Goal: Task Accomplishment & Management: Use online tool/utility

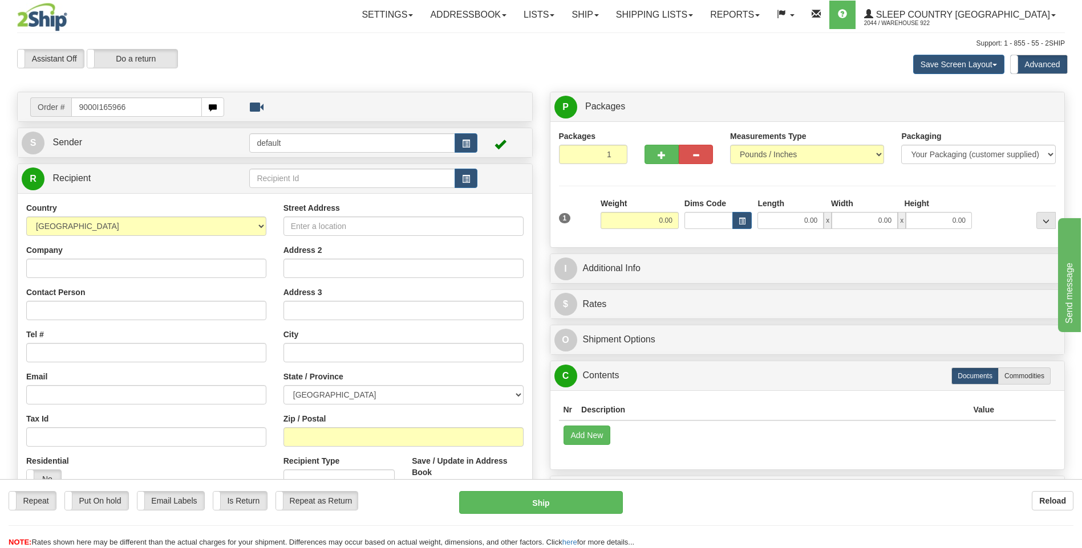
type input "9000I165966"
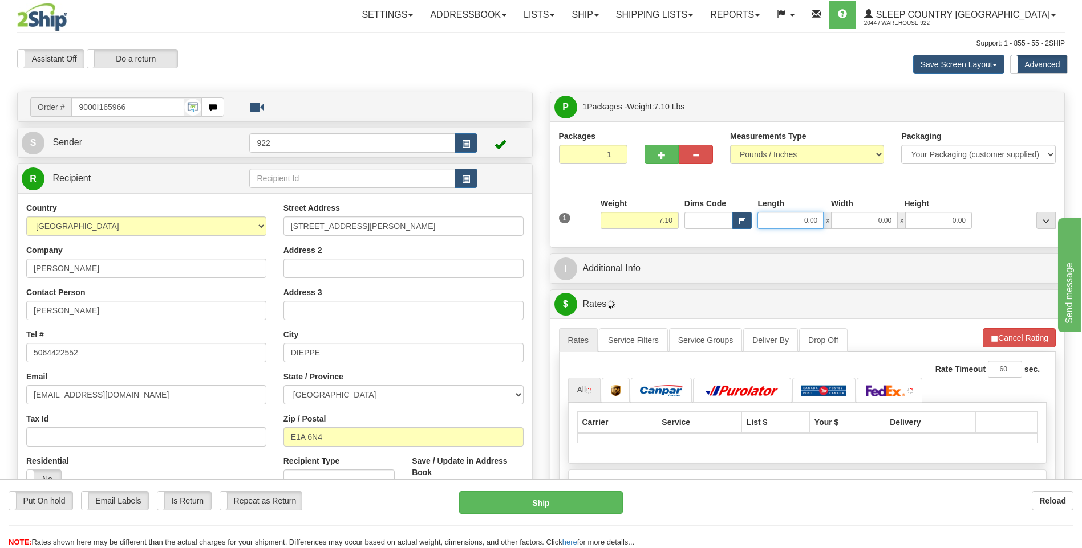
click at [788, 225] on input "0.00" at bounding box center [790, 220] width 66 height 17
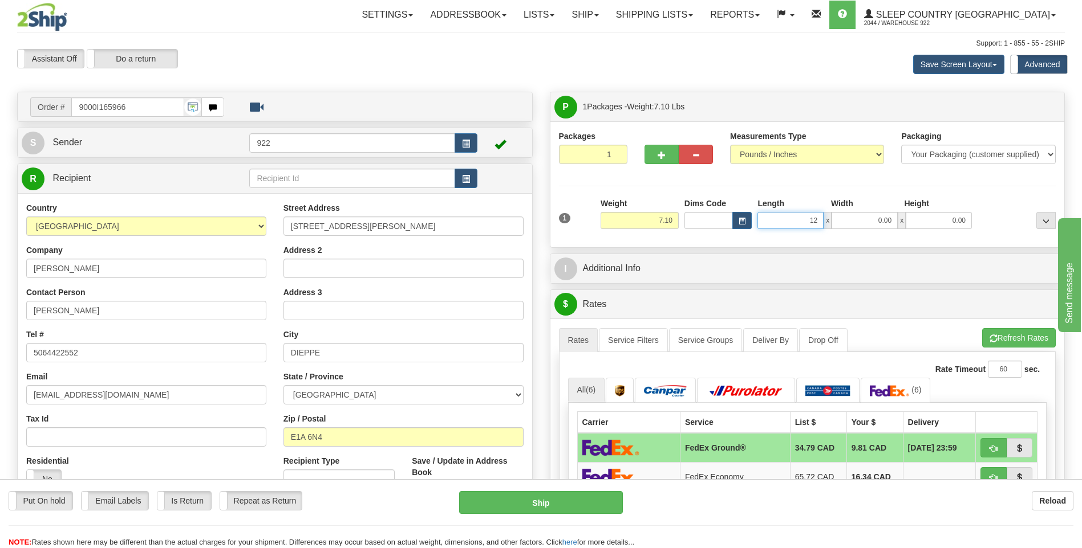
type input "12.00"
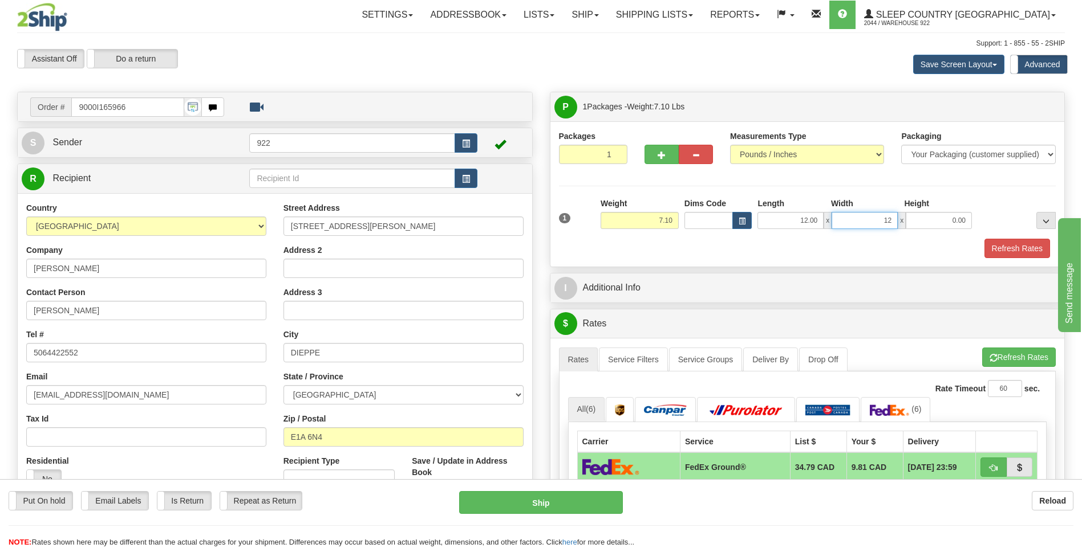
type input "12.00"
type input "6.00"
click at [996, 245] on button "Refresh Rates" at bounding box center [1017, 248] width 66 height 19
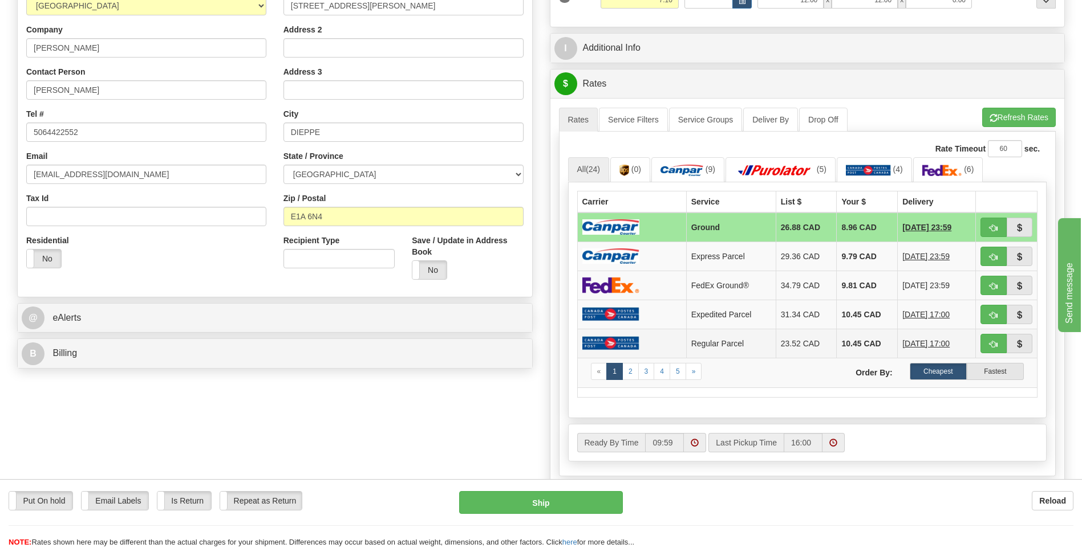
scroll to position [228, 0]
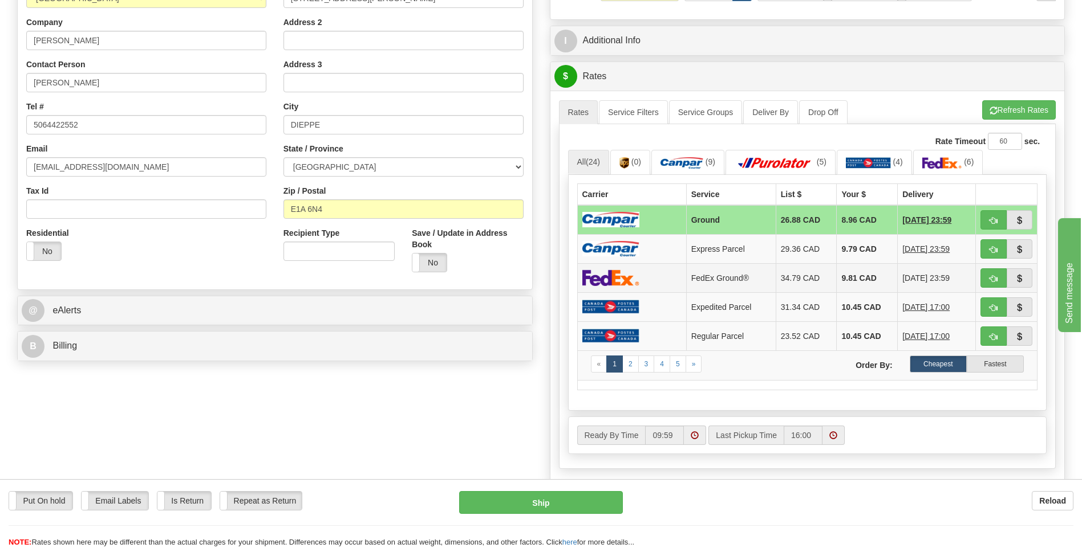
click at [844, 277] on td "9.81 CAD" at bounding box center [866, 277] width 61 height 29
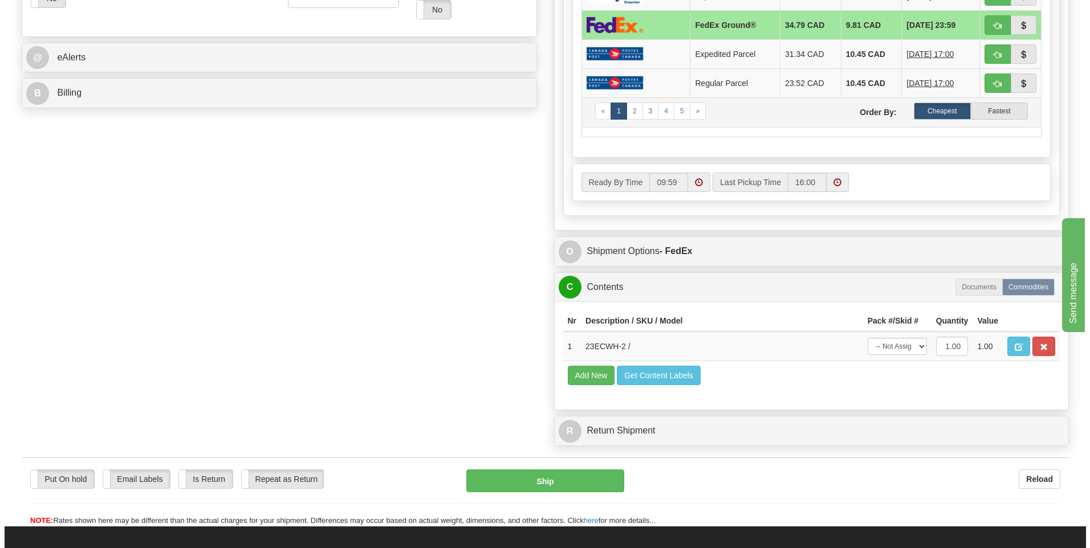
scroll to position [513, 0]
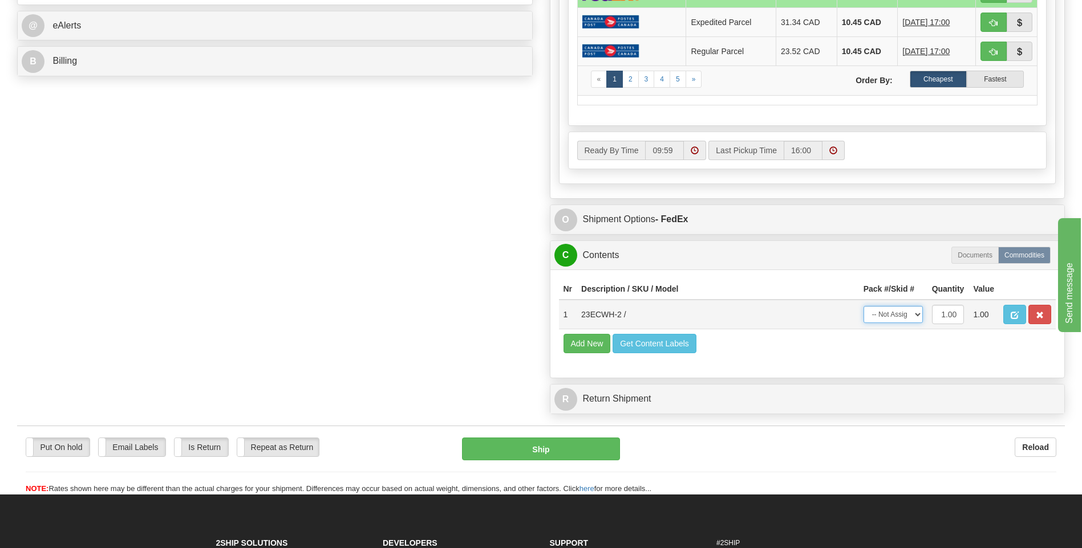
click at [914, 318] on select "-- Not Assigned -- Package 1" at bounding box center [892, 314] width 59 height 17
select select "0"
click at [863, 306] on select "-- Not Assigned -- Package 1" at bounding box center [892, 314] width 59 height 17
click at [572, 443] on button "Ship" at bounding box center [540, 449] width 157 height 23
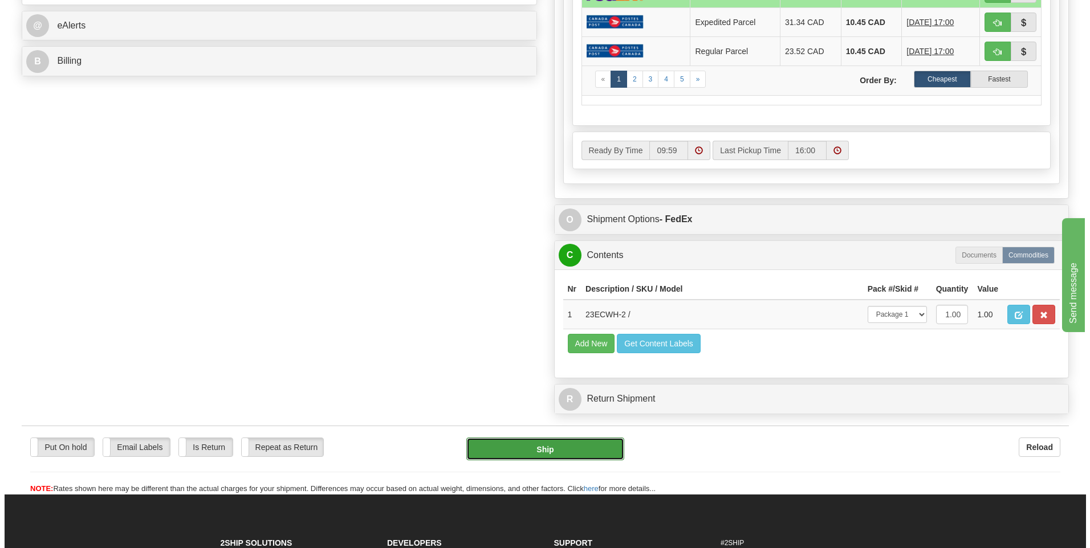
type input "92"
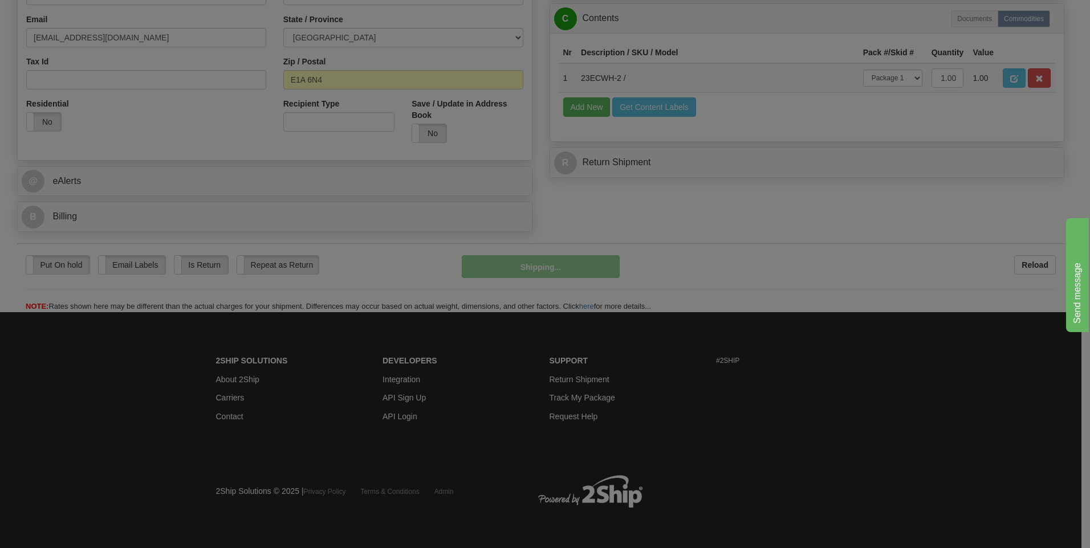
scroll to position [358, 0]
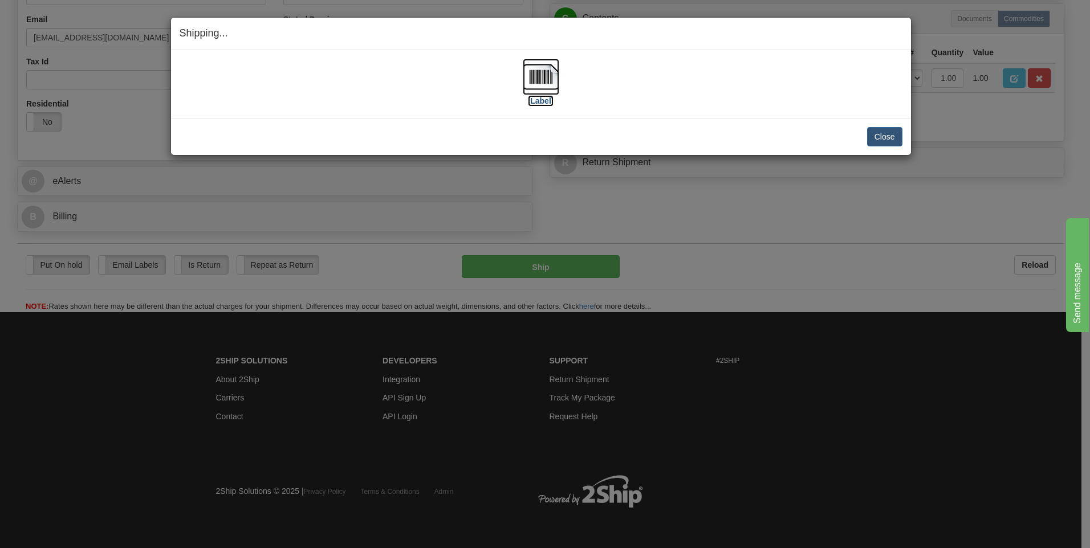
click at [544, 74] on img at bounding box center [541, 77] width 36 height 36
